Goal: Task Accomplishment & Management: Use online tool/utility

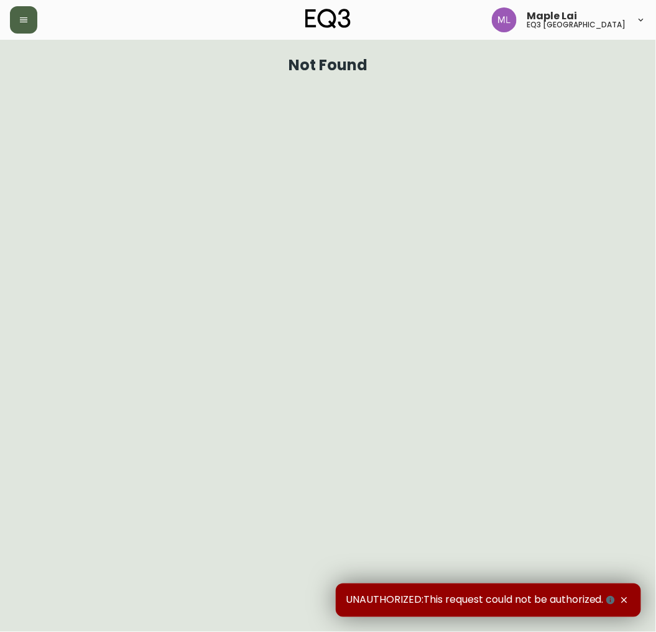
click at [25, 17] on icon "button" at bounding box center [23, 19] width 7 height 5
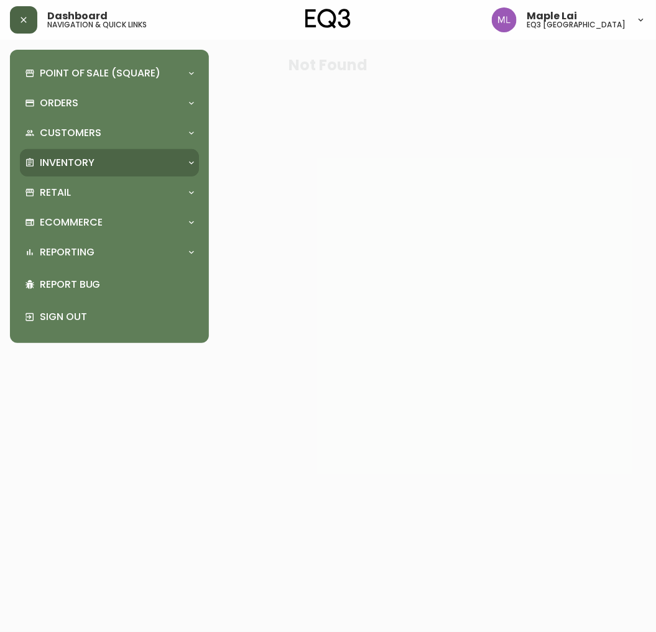
drag, startPoint x: 63, startPoint y: 157, endPoint x: 57, endPoint y: 172, distance: 16.7
click at [65, 157] on p "Inventory" at bounding box center [67, 163] width 55 height 14
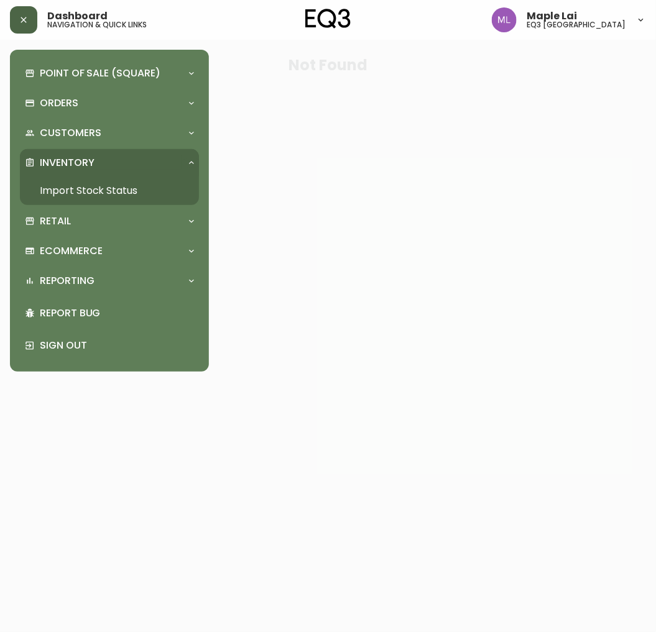
click at [55, 187] on link "Import Stock Status" at bounding box center [109, 191] width 179 height 29
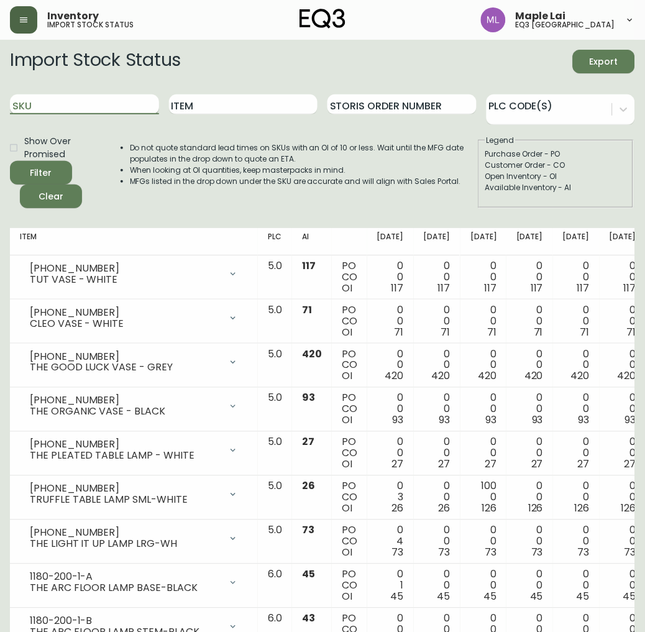
click at [113, 106] on input "SKU" at bounding box center [84, 105] width 149 height 20
paste input "[PHONE_NUMBER]"
click at [10, 161] on button "Filter" at bounding box center [41, 173] width 62 height 24
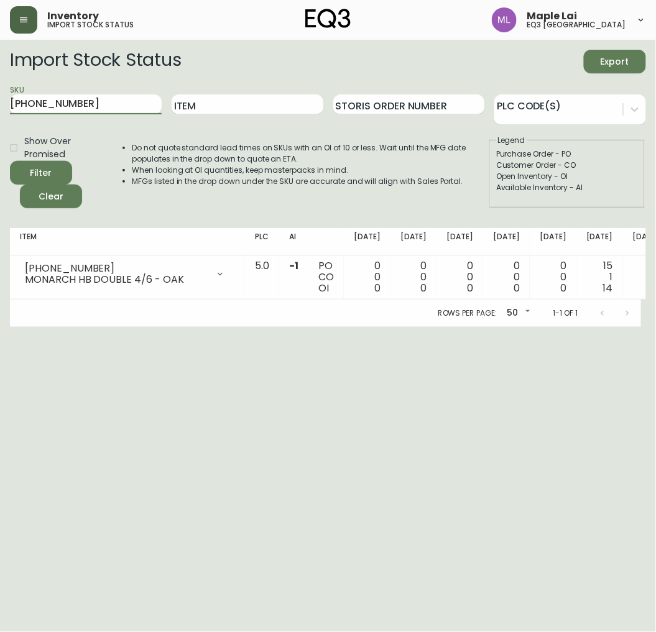
scroll to position [0, 8]
drag, startPoint x: 96, startPoint y: 100, endPoint x: -4, endPoint y: 103, distance: 99.5
click at [0, 103] on html "Inventory import stock status Maple Lai eq3 [GEOGRAPHIC_DATA] Import Stock Stat…" at bounding box center [328, 163] width 656 height 327
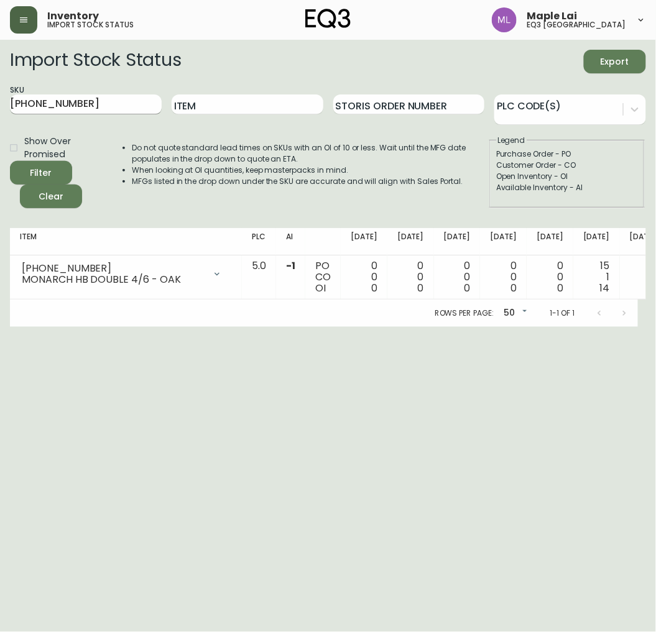
click at [104, 103] on input "[PHONE_NUMBER]" at bounding box center [86, 105] width 152 height 20
drag, startPoint x: 94, startPoint y: 106, endPoint x: -4, endPoint y: 110, distance: 97.7
click at [0, 110] on html "Inventory import stock status Maple Lai eq3 [GEOGRAPHIC_DATA] Import Stock Stat…" at bounding box center [328, 163] width 656 height 327
paste input "03"
click at [10, 161] on button "Filter" at bounding box center [41, 173] width 62 height 24
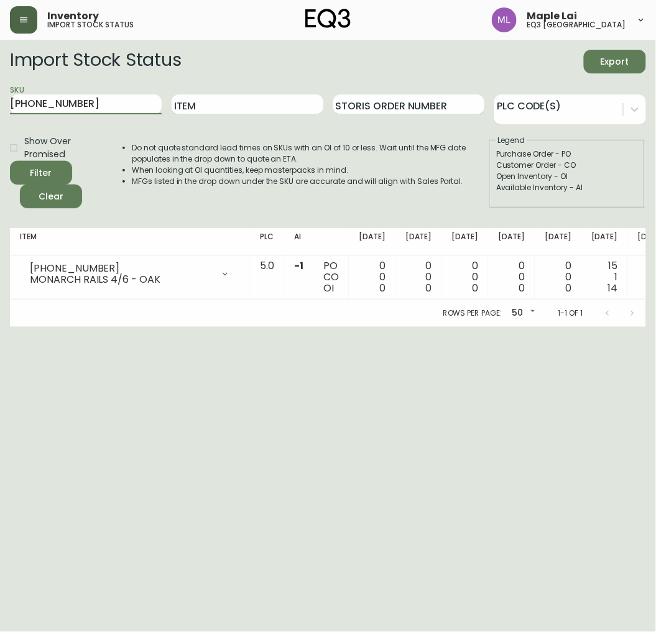
drag, startPoint x: 112, startPoint y: 107, endPoint x: -4, endPoint y: 106, distance: 115.7
click at [0, 106] on html "Inventory import stock status Maple Lai eq3 [GEOGRAPHIC_DATA] Import Stock Stat…" at bounding box center [328, 163] width 656 height 327
paste input "24"
type input "[PHONE_NUMBER]"
click at [10, 161] on button "Filter" at bounding box center [41, 173] width 62 height 24
